Goal: Task Accomplishment & Management: Use online tool/utility

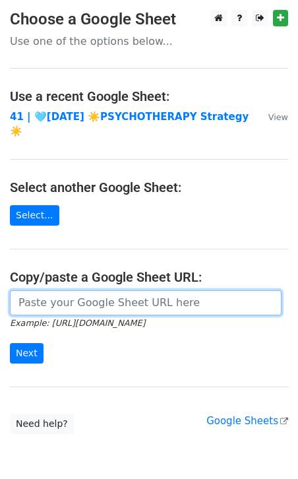
click at [129, 292] on input "url" at bounding box center [146, 302] width 272 height 25
paste input "[URL][DOMAIN_NAME]"
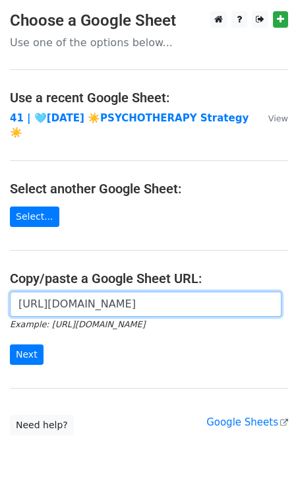
scroll to position [0, 402]
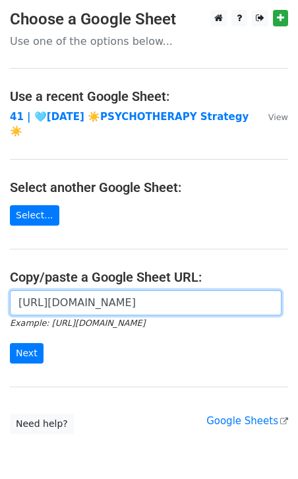
type input "https://docs.google.com/spreadsheets/d/1jrvQzWsuEXNsIzn7bAY7W0omABILGEMuUz2hNZB…"
click at [10, 343] on input "Next" at bounding box center [27, 353] width 34 height 20
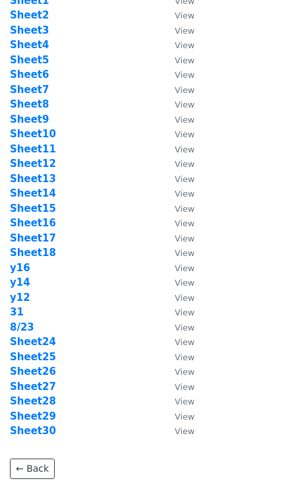
scroll to position [69, 0]
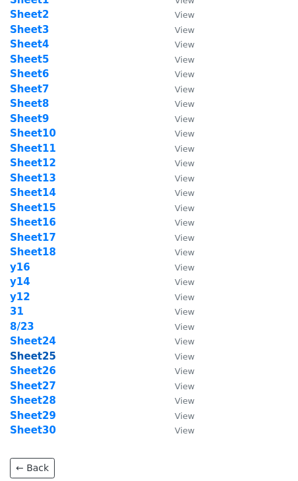
click at [40, 354] on strong "Sheet25" at bounding box center [33, 356] width 46 height 12
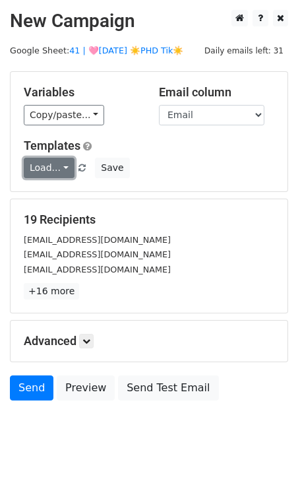
click at [44, 164] on link "Load..." at bounding box center [49, 168] width 51 height 20
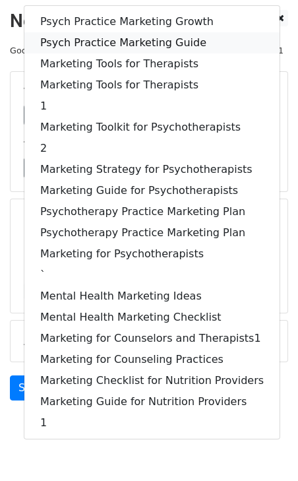
click at [94, 43] on link "Psych Practice Marketing Guide" at bounding box center [151, 42] width 255 height 21
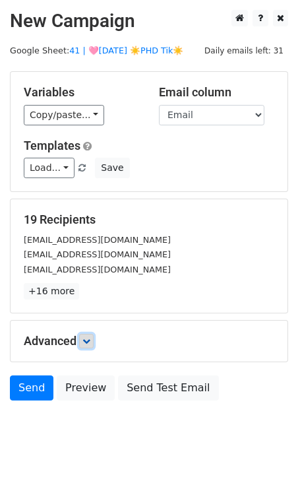
click at [90, 335] on link at bounding box center [86, 341] width 15 height 15
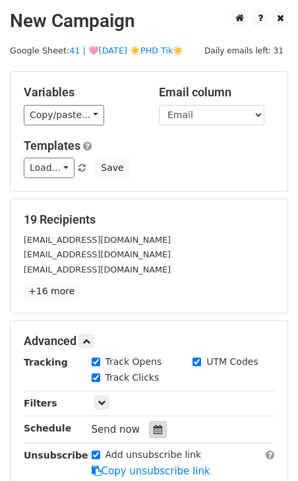
click at [158, 423] on div at bounding box center [158, 429] width 18 height 17
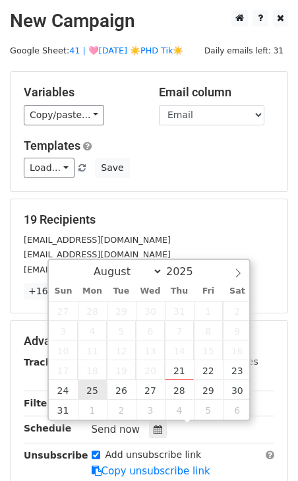
type input "2025-08-25 12:00"
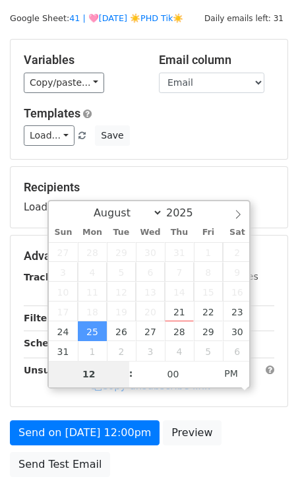
scroll to position [47, 0]
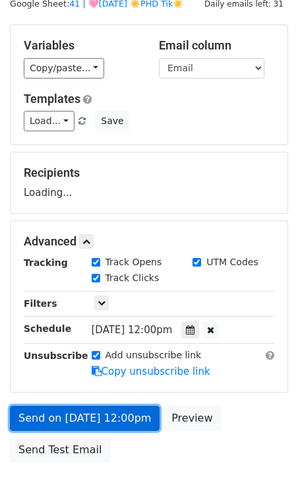
click at [75, 420] on link "Send on Aug 25 at 12:00pm" at bounding box center [85, 418] width 150 height 25
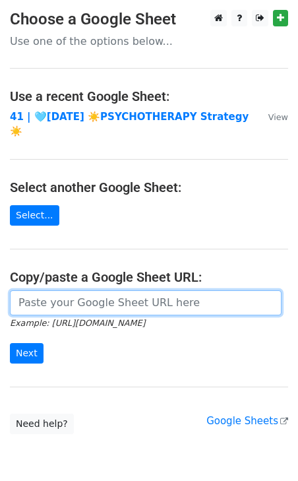
click at [98, 290] on input "url" at bounding box center [146, 302] width 272 height 25
paste input "https://docs.google.com/spreadsheets/d/1jrvQzWsuEXNsIzn7bAY7W0omABILGEMuUz2hNZB…"
type input "https://docs.google.com/spreadsheets/d/1jrvQzWsuEXNsIzn7bAY7W0omABILGEMuUz2hNZB…"
click at [10, 343] on input "Next" at bounding box center [27, 353] width 34 height 20
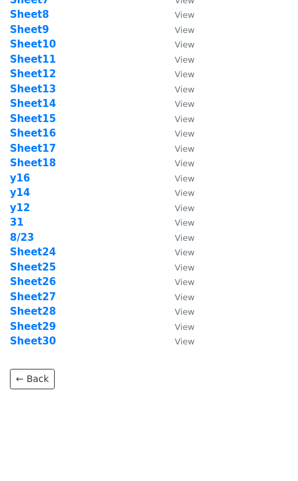
scroll to position [164, 0]
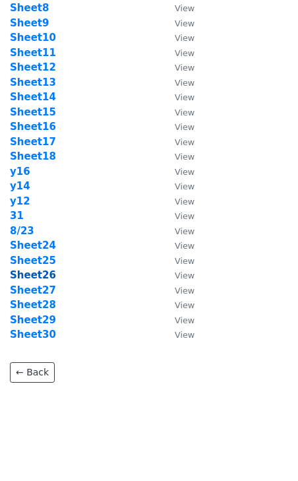
click at [33, 277] on strong "Sheet26" at bounding box center [33, 275] width 46 height 12
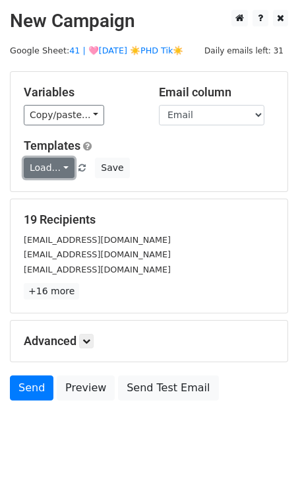
click at [45, 172] on link "Load..." at bounding box center [49, 168] width 51 height 20
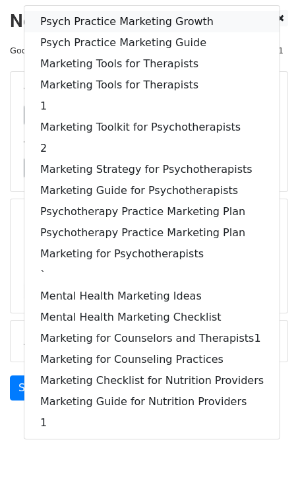
click at [71, 12] on link "Psych Practice Marketing Growth" at bounding box center [151, 21] width 255 height 21
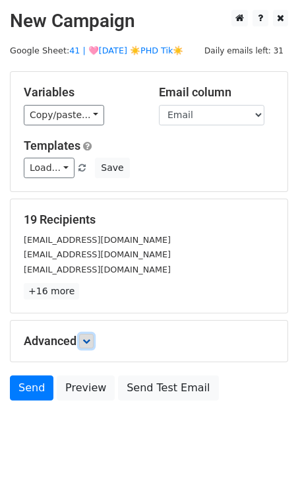
click at [86, 334] on link at bounding box center [86, 341] width 15 height 15
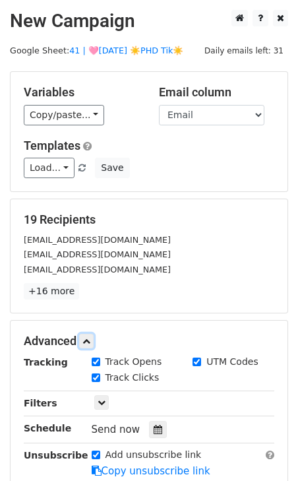
scroll to position [160, 0]
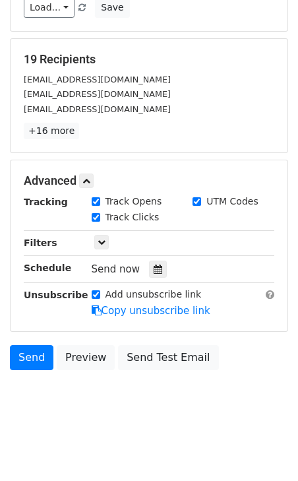
click at [154, 258] on div "Tracking Track Opens UTM Codes Track Clicks Filters Only include spreadsheet ro…" at bounding box center [149, 256] width 251 height 123
click at [154, 270] on icon at bounding box center [158, 269] width 9 height 9
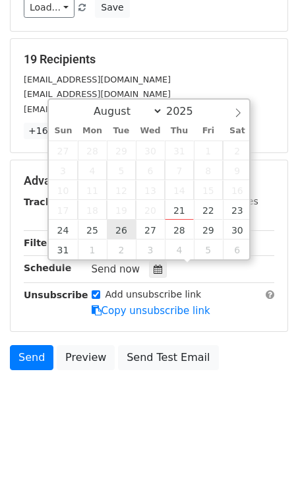
type input "2025-08-26 12:00"
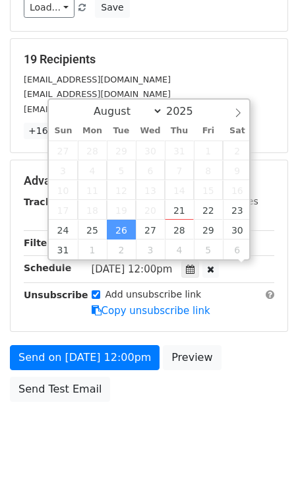
scroll to position [139, 0]
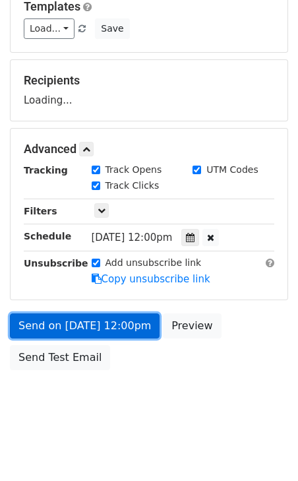
click at [104, 319] on link "Send on Aug 26 at 12:00pm" at bounding box center [85, 326] width 150 height 25
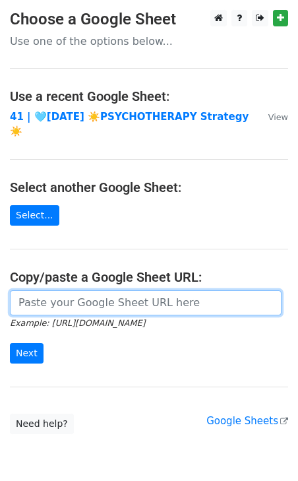
click at [143, 290] on input "url" at bounding box center [146, 302] width 272 height 25
paste input "[URL][DOMAIN_NAME]"
type input "[URL][DOMAIN_NAME]"
click at [10, 343] on input "Next" at bounding box center [27, 353] width 34 height 20
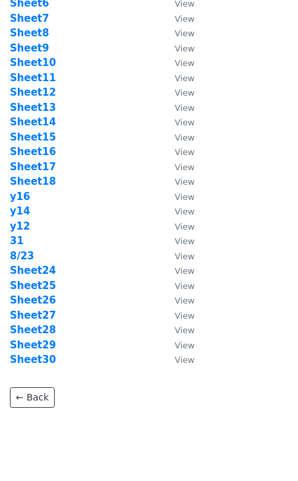
scroll to position [172, 0]
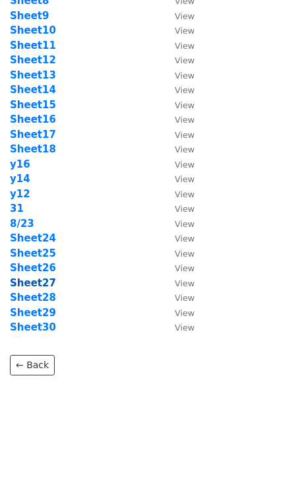
click at [36, 277] on strong "Sheet27" at bounding box center [33, 283] width 46 height 12
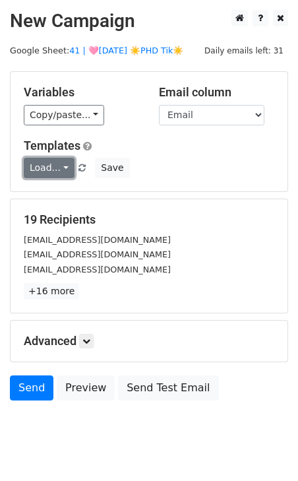
click at [51, 162] on link "Load..." at bounding box center [49, 168] width 51 height 20
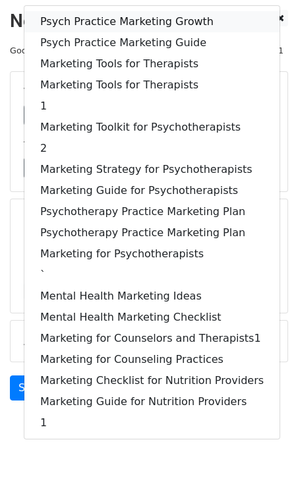
click at [82, 17] on link "Psych Practice Marketing Growth" at bounding box center [151, 21] width 255 height 21
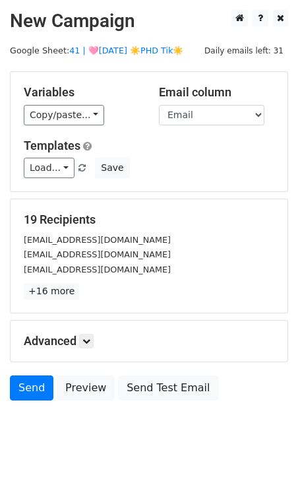
scroll to position [32, 0]
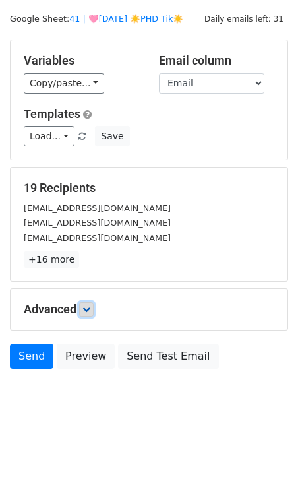
click at [90, 306] on icon at bounding box center [87, 310] width 8 height 8
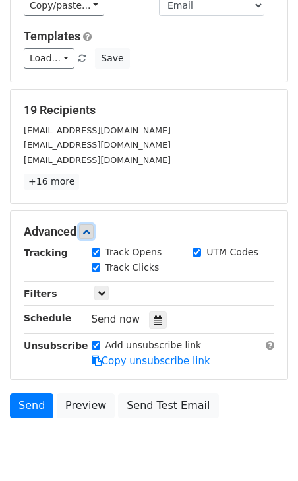
scroll to position [160, 0]
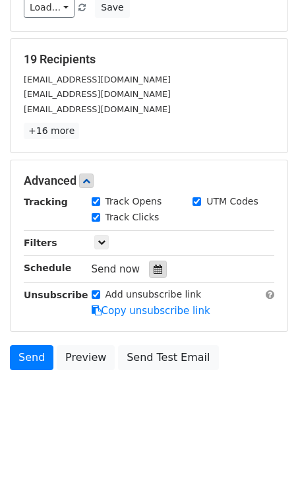
click at [154, 267] on icon at bounding box center [158, 269] width 9 height 9
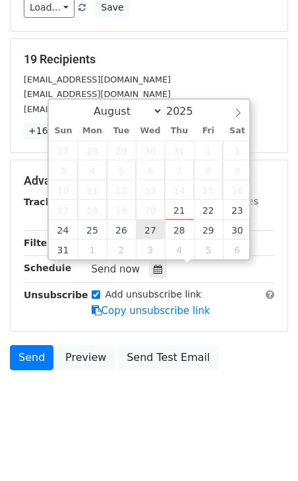
type input "2025-08-27 12:00"
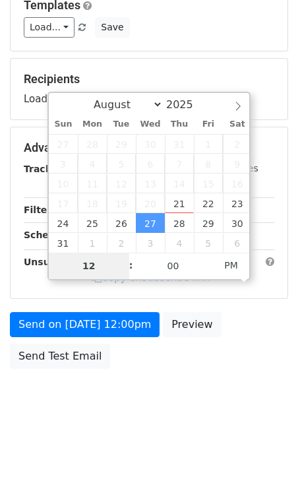
scroll to position [139, 0]
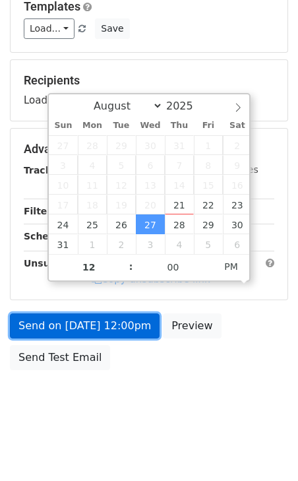
click at [103, 323] on link "Send on Aug 27 at 12:00pm" at bounding box center [85, 326] width 150 height 25
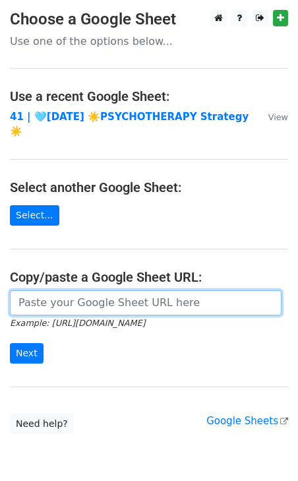
click at [88, 290] on input "url" at bounding box center [146, 302] width 272 height 25
paste input "[URL][DOMAIN_NAME]"
type input "[URL][DOMAIN_NAME]"
click at [10, 343] on input "Next" at bounding box center [27, 353] width 34 height 20
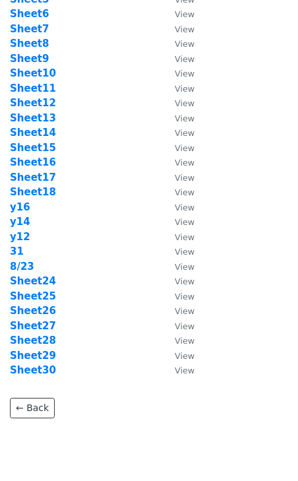
scroll to position [172, 0]
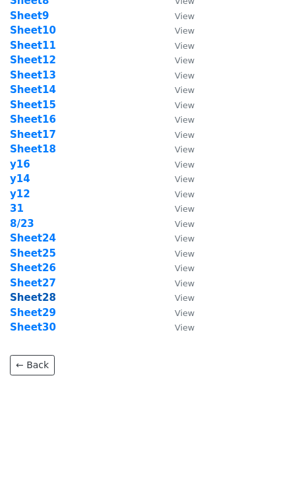
click at [44, 296] on strong "Sheet28" at bounding box center [33, 298] width 46 height 12
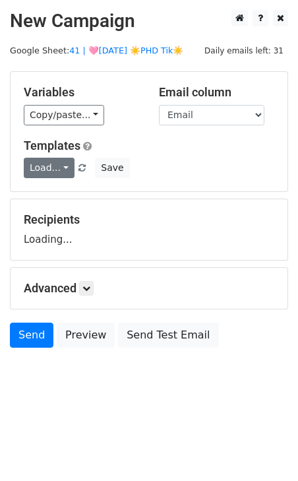
click at [55, 166] on link "Load..." at bounding box center [49, 168] width 51 height 20
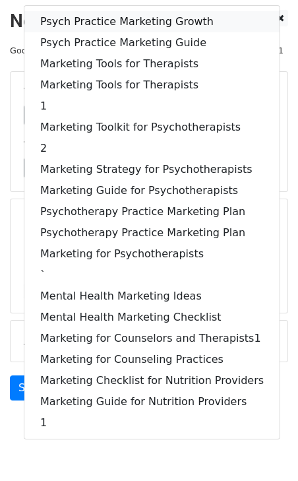
click at [133, 15] on link "Psych Practice Marketing Growth" at bounding box center [151, 21] width 255 height 21
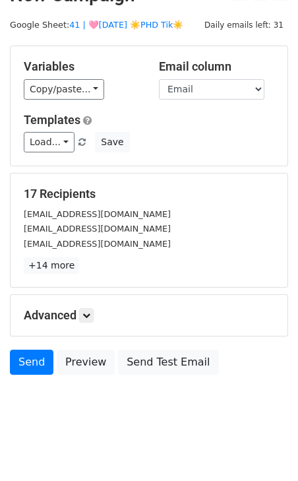
scroll to position [28, 0]
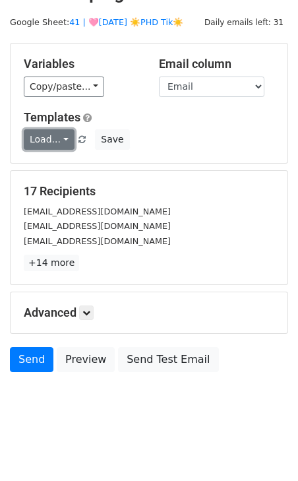
click at [56, 142] on link "Load..." at bounding box center [49, 139] width 51 height 20
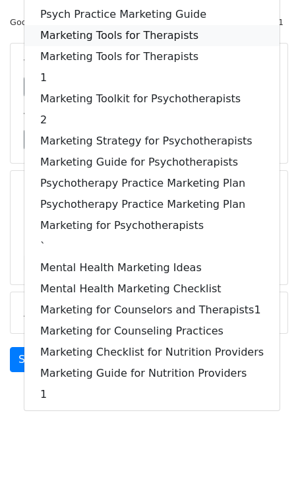
click at [96, 28] on link "Marketing Tools for Therapists" at bounding box center [151, 35] width 255 height 21
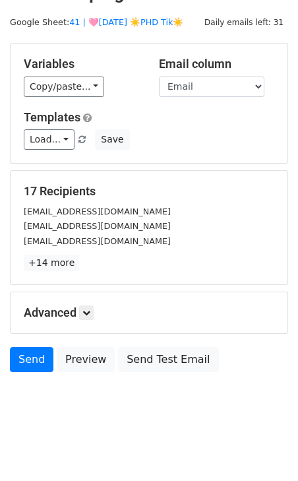
scroll to position [32, 0]
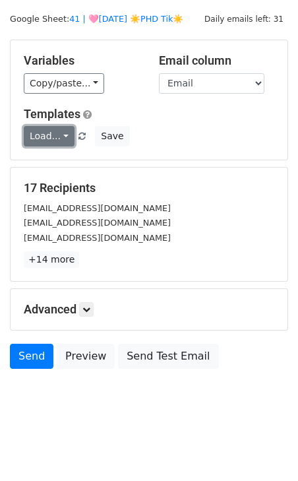
click at [54, 137] on link "Load..." at bounding box center [49, 136] width 51 height 20
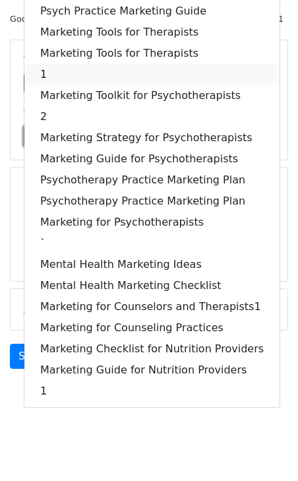
scroll to position [0, 0]
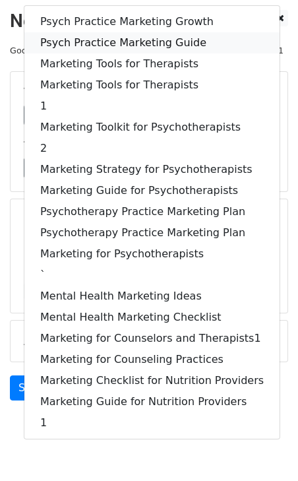
click at [81, 36] on link "Psych Practice Marketing Guide" at bounding box center [151, 42] width 255 height 21
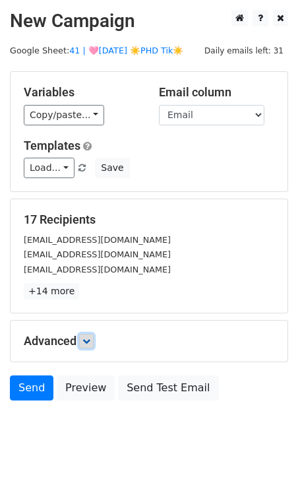
click at [90, 343] on icon at bounding box center [87, 341] width 8 height 8
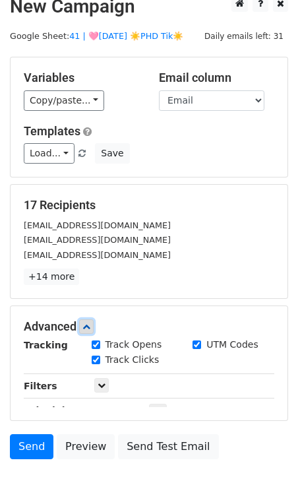
scroll to position [160, 0]
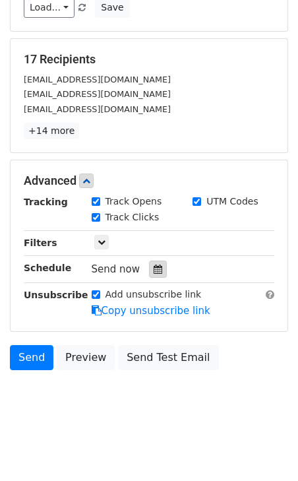
click at [160, 261] on div at bounding box center [158, 269] width 18 height 17
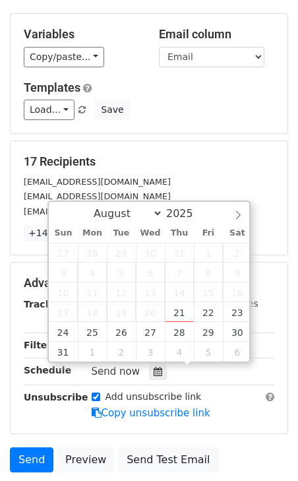
scroll to position [57, 0]
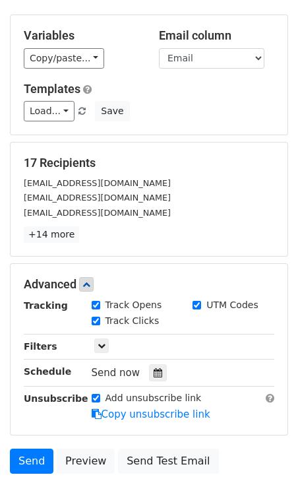
click at [114, 50] on div "Copy/paste... {{Name}} {{Email}}" at bounding box center [82, 58] width 116 height 20
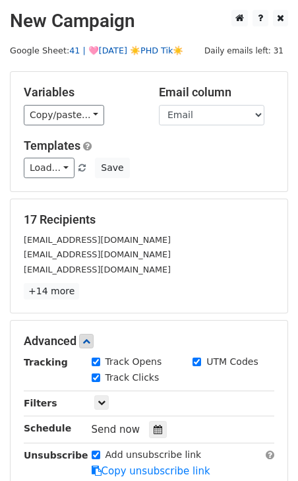
click at [118, 50] on link "41 | 🩷AUG 23 ☀️PHD Tik☀️" at bounding box center [126, 51] width 114 height 10
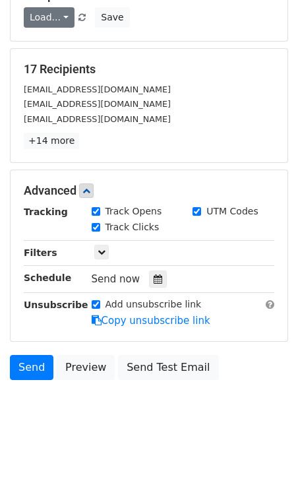
scroll to position [160, 0]
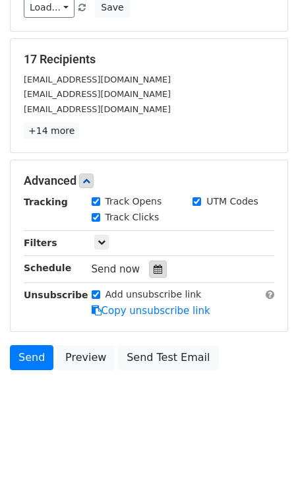
click at [154, 273] on icon at bounding box center [158, 269] width 9 height 9
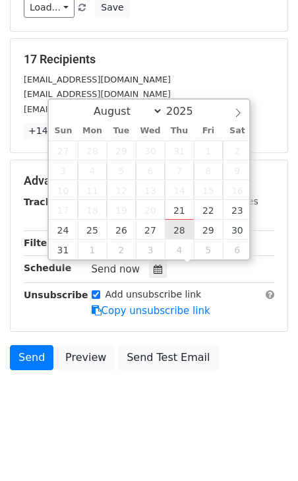
type input "2025-08-28 12:00"
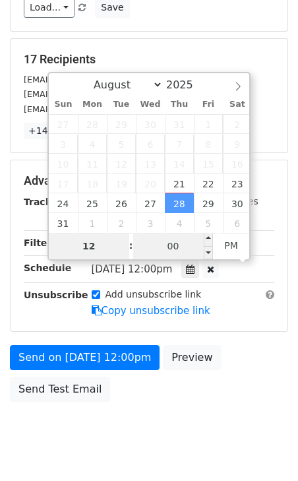
scroll to position [139, 0]
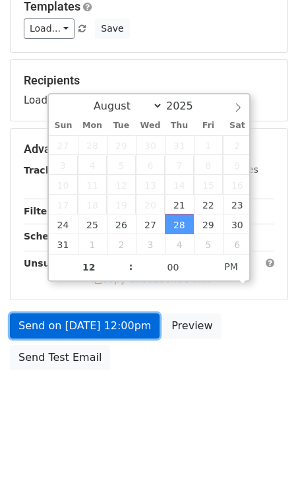
click at [95, 329] on link "Send on Aug 28 at 12:00pm" at bounding box center [85, 326] width 150 height 25
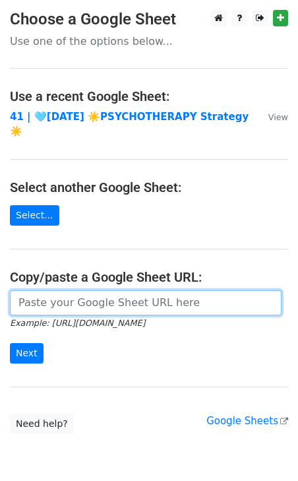
click at [143, 290] on input "url" at bounding box center [146, 302] width 272 height 25
paste input "[URL][DOMAIN_NAME]"
type input "[URL][DOMAIN_NAME]"
click at [10, 343] on input "Next" at bounding box center [27, 353] width 34 height 20
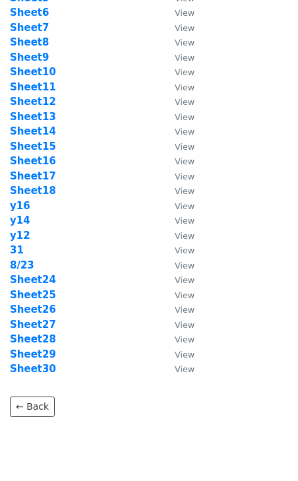
scroll to position [145, 0]
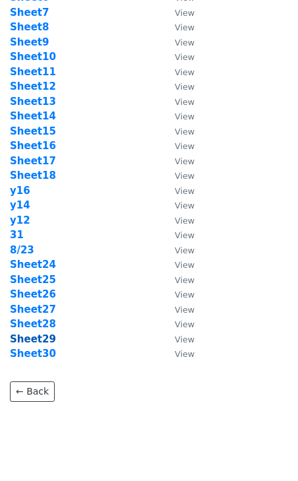
click at [41, 344] on strong "Sheet29" at bounding box center [33, 339] width 46 height 12
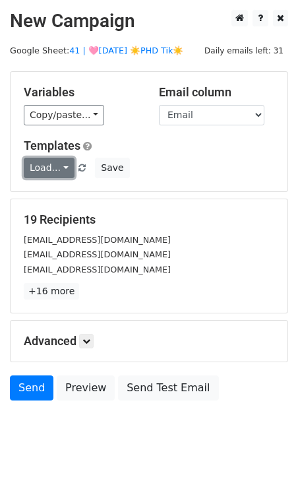
click at [53, 163] on link "Load..." at bounding box center [49, 168] width 51 height 20
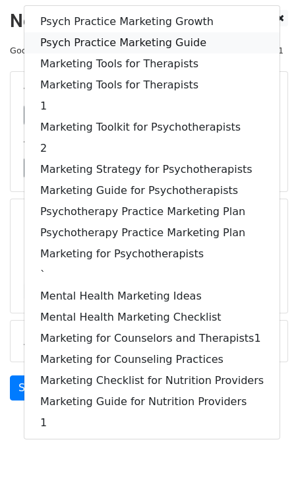
click at [104, 32] on link "Psych Practice Marketing Guide" at bounding box center [151, 42] width 255 height 21
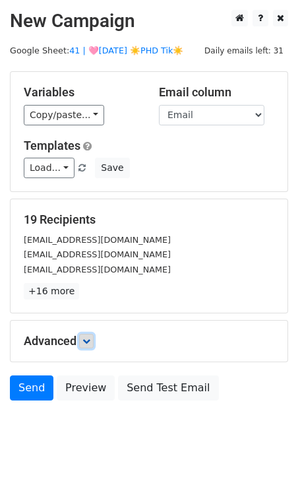
click at [94, 336] on link at bounding box center [86, 341] width 15 height 15
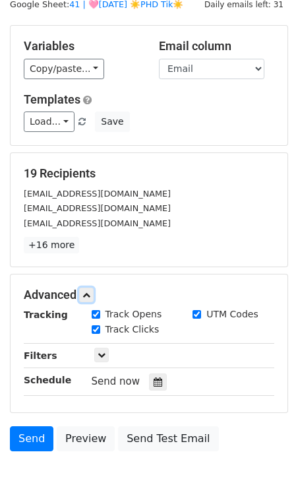
scroll to position [160, 0]
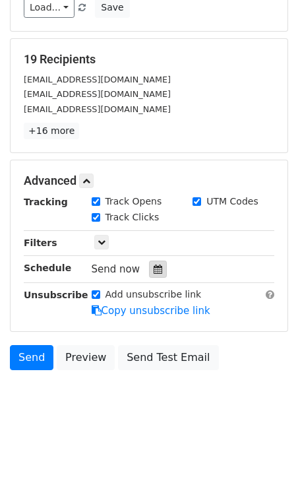
click at [156, 266] on icon at bounding box center [158, 269] width 9 height 9
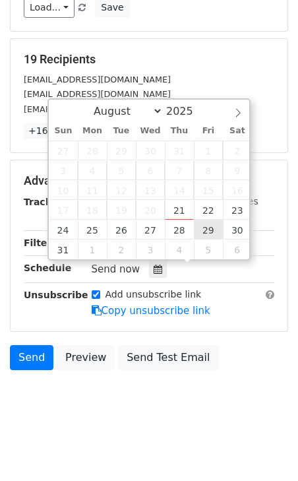
type input "2025-08-29 12:00"
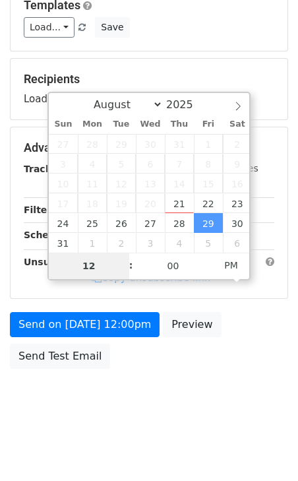
scroll to position [139, 0]
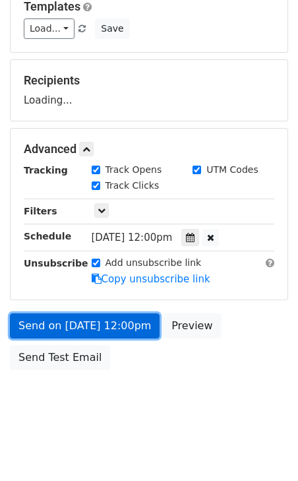
click at [133, 333] on link "Send on Aug 29 at 12:00pm" at bounding box center [85, 326] width 150 height 25
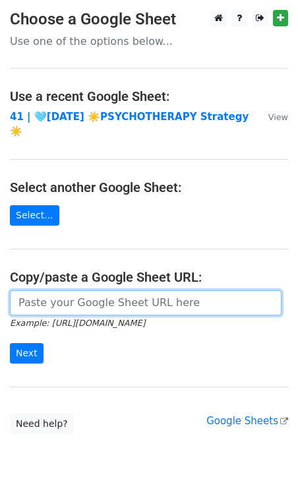
click at [114, 290] on input "url" at bounding box center [146, 302] width 272 height 25
paste input "[URL][DOMAIN_NAME]"
type input "[URL][DOMAIN_NAME]"
click at [10, 343] on input "Next" at bounding box center [27, 353] width 34 height 20
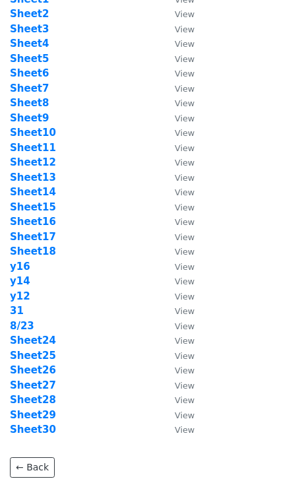
scroll to position [172, 0]
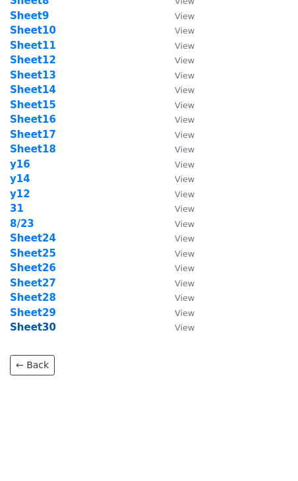
click at [44, 332] on strong "Sheet30" at bounding box center [33, 327] width 46 height 12
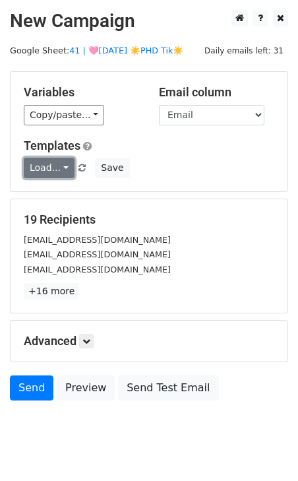
click at [56, 170] on link "Load..." at bounding box center [49, 168] width 51 height 20
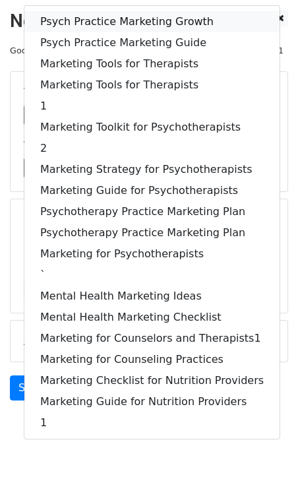
click at [112, 13] on link "Psych Practice Marketing Growth" at bounding box center [151, 21] width 255 height 21
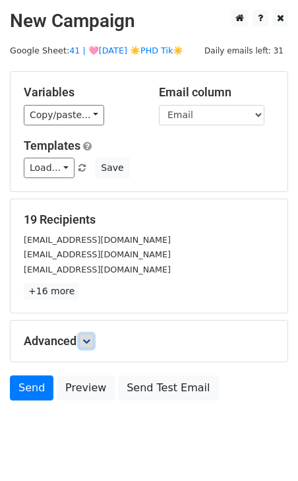
click at [90, 335] on link at bounding box center [86, 341] width 15 height 15
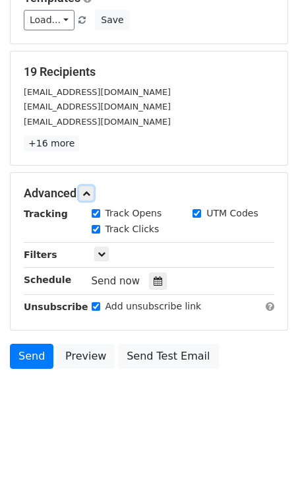
scroll to position [160, 0]
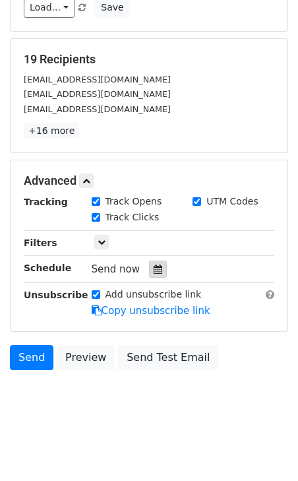
click at [158, 270] on div at bounding box center [158, 269] width 18 height 17
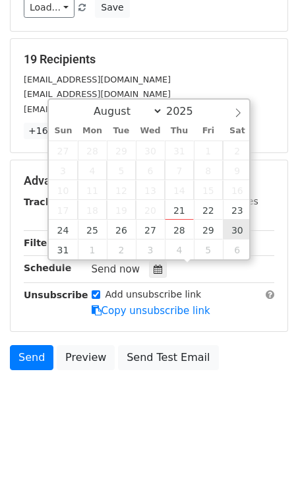
type input "2025-08-30 12:00"
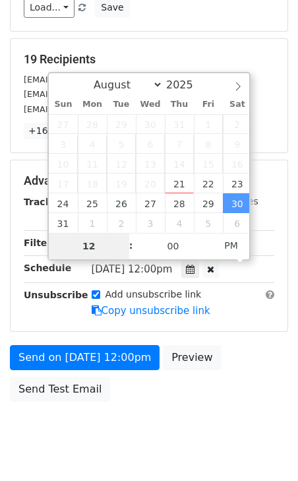
scroll to position [139, 0]
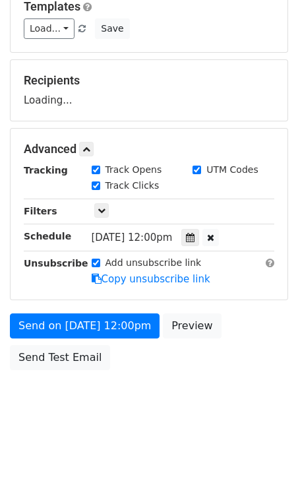
click at [97, 339] on div "Send on Aug 30 at 12:00pm Preview Send Test Email" at bounding box center [149, 345] width 298 height 63
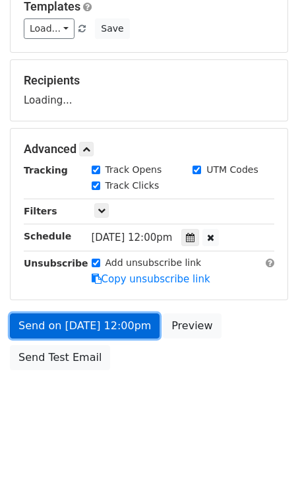
click at [97, 335] on link "Send on Aug 30 at 12:00pm" at bounding box center [85, 326] width 150 height 25
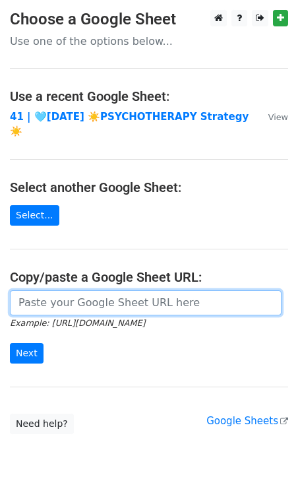
click at [100, 290] on input "url" at bounding box center [146, 302] width 272 height 25
paste input "[URL][DOMAIN_NAME]"
type input "[URL][DOMAIN_NAME]"
click at [10, 343] on input "Next" at bounding box center [27, 353] width 34 height 20
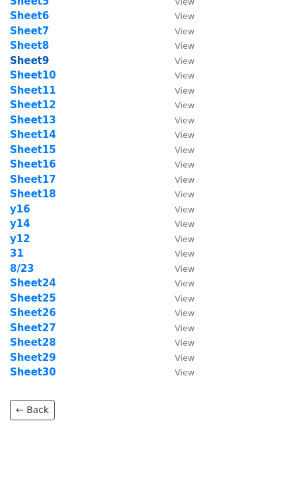
scroll to position [172, 0]
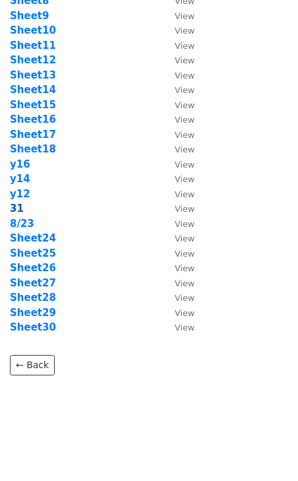
click at [18, 207] on strong "31" at bounding box center [17, 209] width 14 height 12
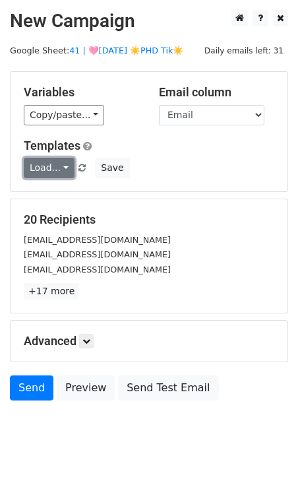
click at [43, 168] on link "Load..." at bounding box center [49, 168] width 51 height 20
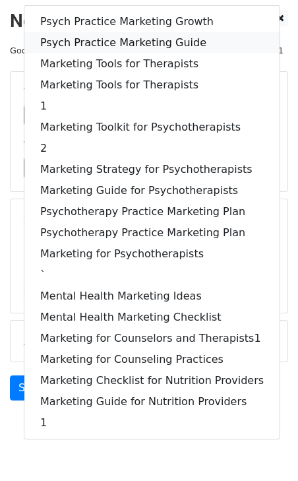
click at [117, 40] on link "Psych Practice Marketing Guide" at bounding box center [151, 42] width 255 height 21
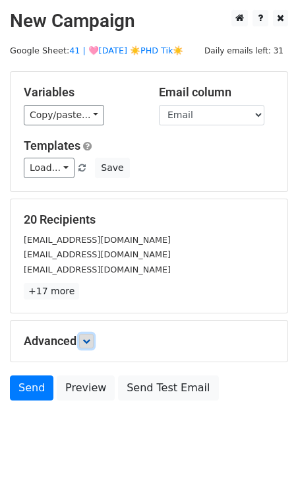
click at [90, 342] on icon at bounding box center [87, 341] width 8 height 8
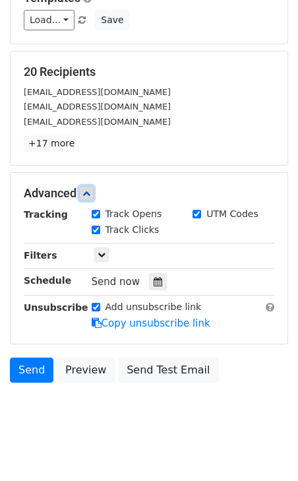
scroll to position [160, 0]
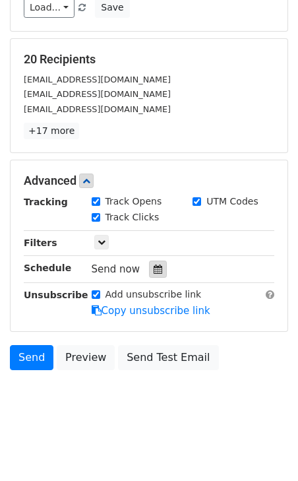
click at [154, 265] on icon at bounding box center [158, 269] width 9 height 9
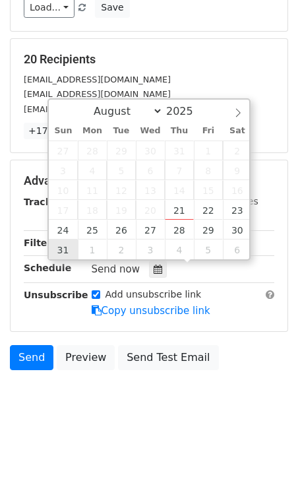
type input "2025-08-31 12:00"
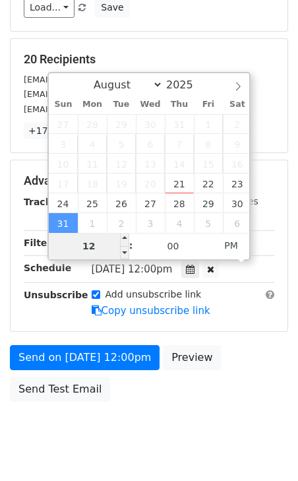
scroll to position [139, 0]
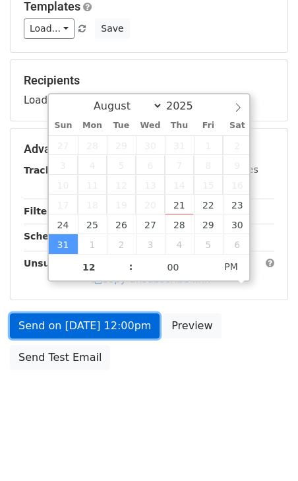
click at [63, 327] on link "Send on Aug 31 at 12:00pm" at bounding box center [85, 326] width 150 height 25
